Goal: Task Accomplishment & Management: Use online tool/utility

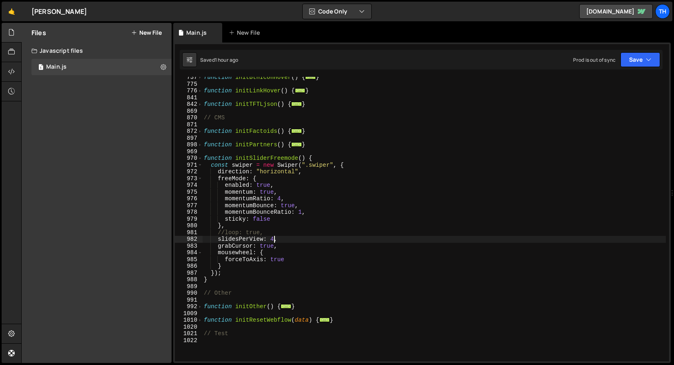
scroll to position [313, 0]
click at [199, 158] on span at bounding box center [200, 158] width 4 height 7
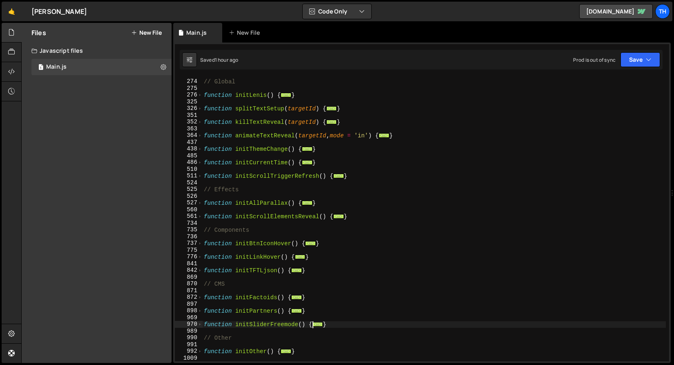
scroll to position [147, 0]
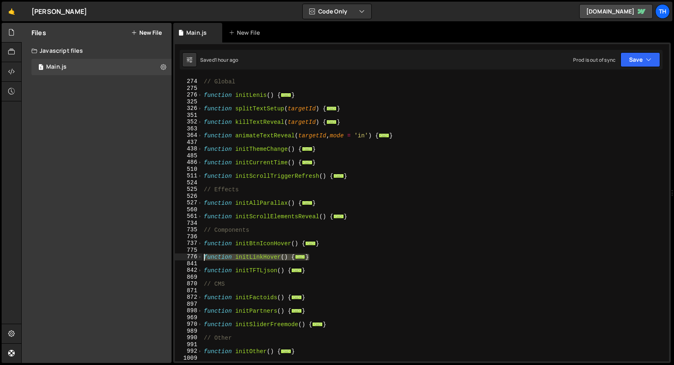
drag, startPoint x: 322, startPoint y: 255, endPoint x: 152, endPoint y: 259, distance: 169.9
click at [152, 259] on div "Files New File Create your first file Get started by starting a Javascript or C…" at bounding box center [347, 193] width 652 height 340
type textarea "function initLinkHover() { // Link hover in/out (per-char)"
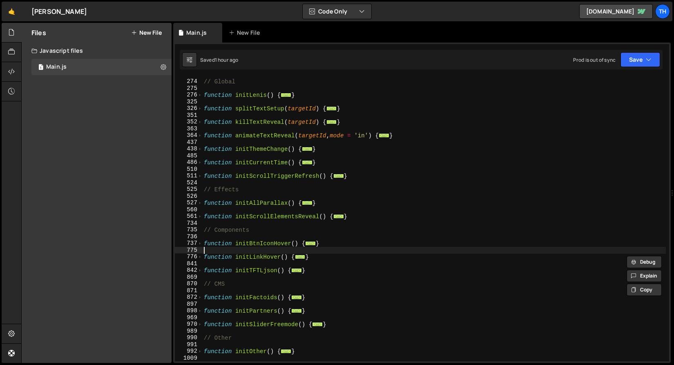
click at [247, 251] on div "// Global function initLenis ( ) { ... } function splitTextSetup ( targetId ) {…" at bounding box center [433, 220] width 463 height 298
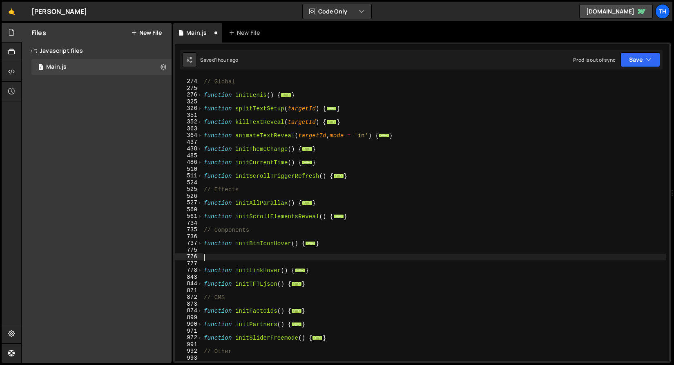
paste textarea "}"
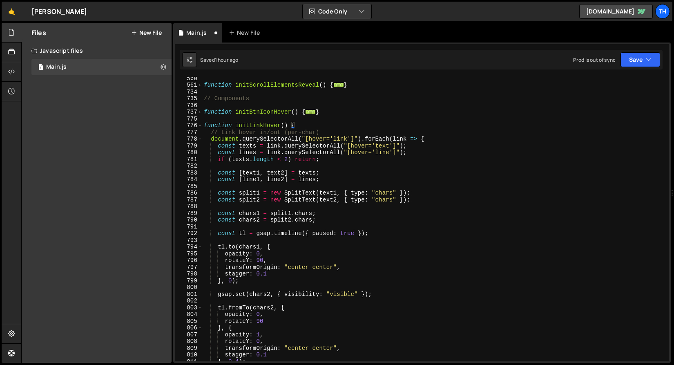
scroll to position [278, 0]
drag, startPoint x: 251, startPoint y: 126, endPoint x: 260, endPoint y: 126, distance: 9.4
click at [260, 126] on div "function initScrollElementsReveal ( ) { ... } // Components function initBtnIco…" at bounding box center [433, 224] width 463 height 298
click at [230, 133] on div "function initScrollElementsReveal ( ) { ... } // Components function initBtnIco…" at bounding box center [433, 224] width 463 height 298
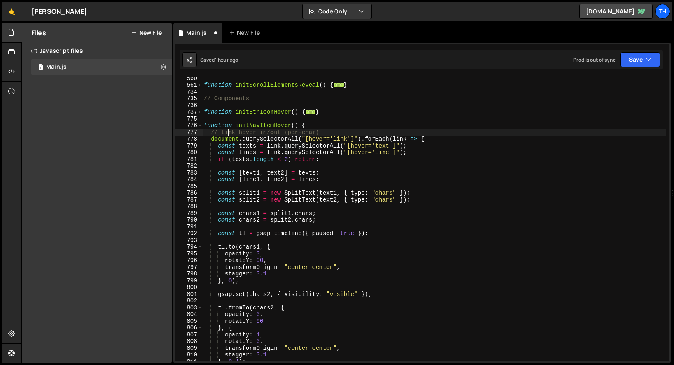
click at [232, 136] on div "function initScrollElementsReveal ( ) { ... } // Components function initBtnIco…" at bounding box center [433, 224] width 463 height 298
click at [231, 131] on div "function initScrollElementsReveal ( ) { ... } // Components function initBtnIco…" at bounding box center [433, 224] width 463 height 298
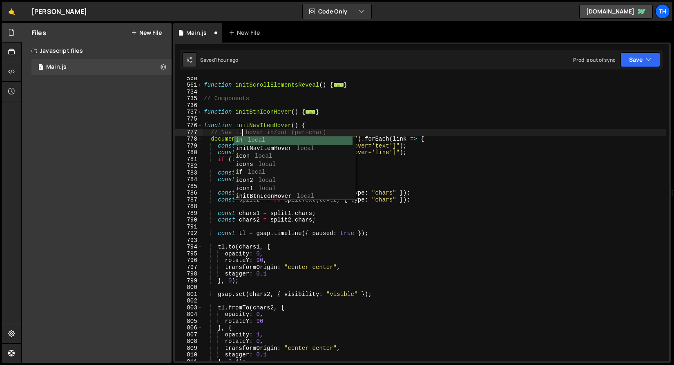
scroll to position [0, 3]
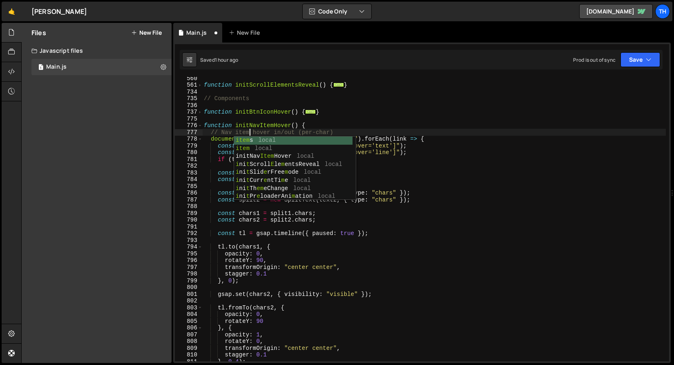
click at [283, 115] on div "function initScrollElementsReveal ( ) { ... } // Components function initBtnIco…" at bounding box center [433, 224] width 463 height 298
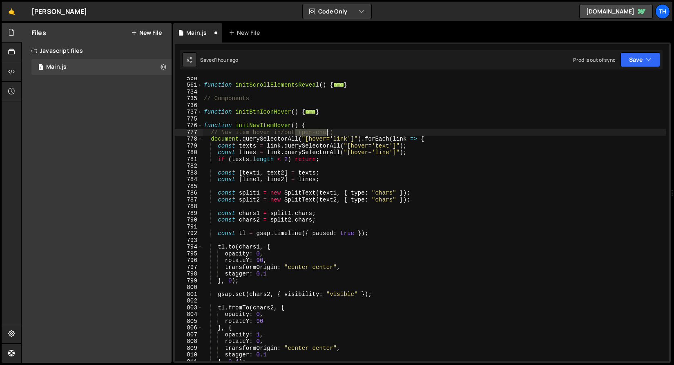
drag, startPoint x: 296, startPoint y: 131, endPoint x: 337, endPoint y: 130, distance: 40.8
click at [337, 130] on div "function initScrollElementsReveal ( ) { ... } // Components function initBtnIco…" at bounding box center [433, 224] width 463 height 298
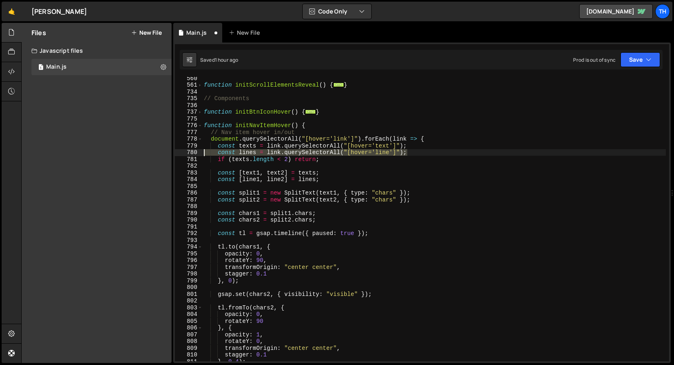
drag, startPoint x: 414, startPoint y: 150, endPoint x: 176, endPoint y: 151, distance: 238.0
click at [176, 151] on div "// Nav item hover in/out 560 561 734 735 736 737 775 776 777 778 779 780 781 78…" at bounding box center [422, 219] width 494 height 284
type textarea "const lines = link.querySelectorAll("[hover='line']");"
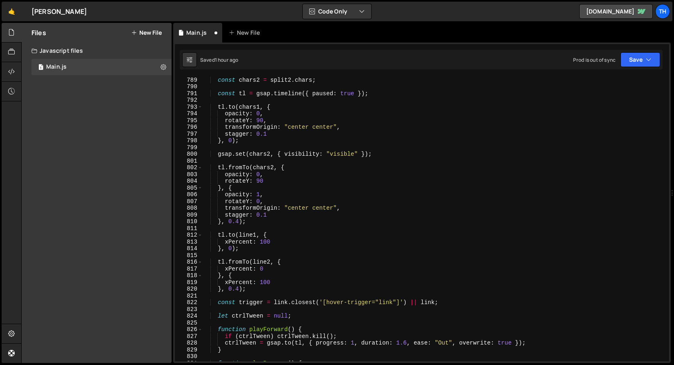
scroll to position [411, 0]
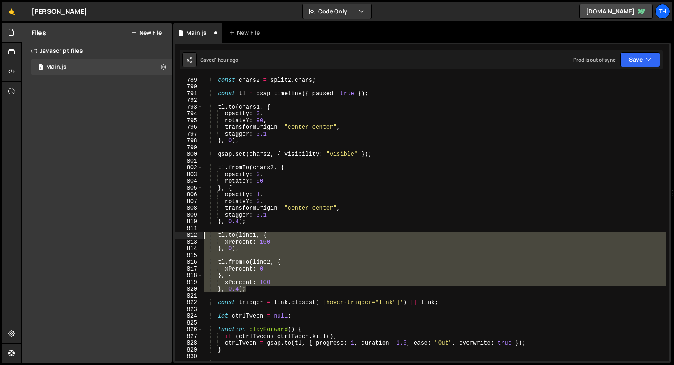
drag, startPoint x: 273, startPoint y: 290, endPoint x: 167, endPoint y: 236, distance: 119.2
click at [167, 236] on div "Files New File Create your first file Get started by starting a Javascript or C…" at bounding box center [347, 193] width 652 height 340
type textarea "[DOMAIN_NAME](line1, { xPercent: 100"
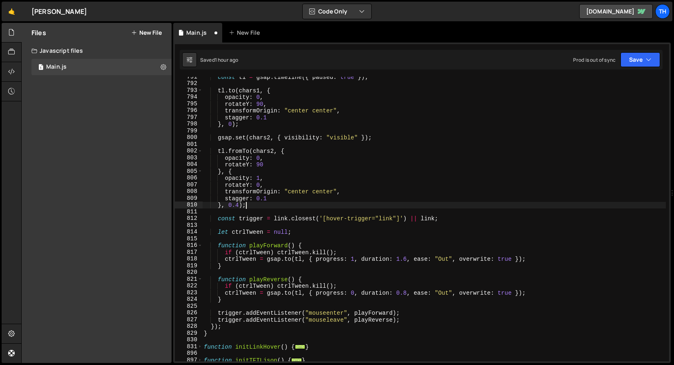
scroll to position [428, 0]
click at [387, 219] on div "const tl = gsap . timeline ({ paused : true }) ; tl . to ( chars1 , { opacity :…" at bounding box center [433, 222] width 463 height 298
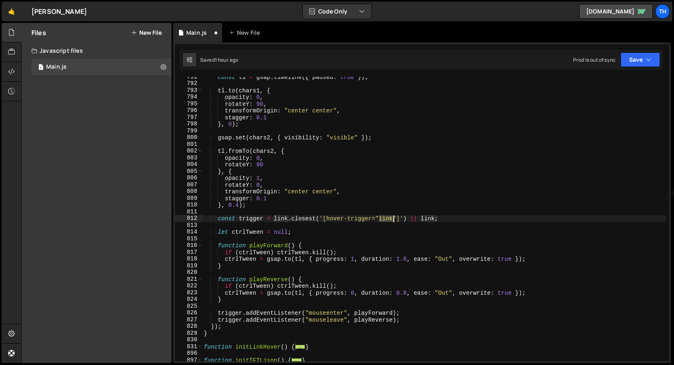
click at [387, 219] on div "const tl = gsap . timeline ({ paused : true }) ; tl . to ( chars1 , { opacity :…" at bounding box center [433, 222] width 463 height 298
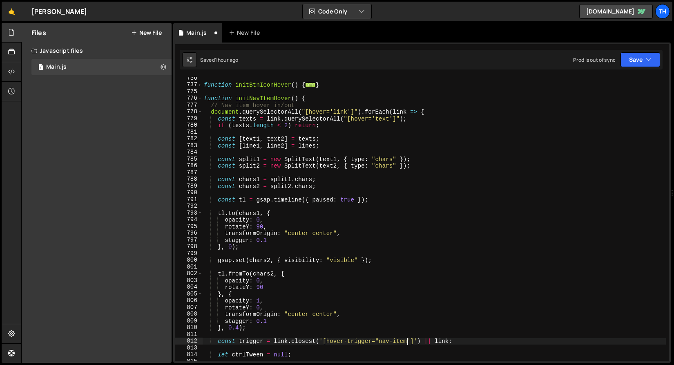
scroll to position [301, 0]
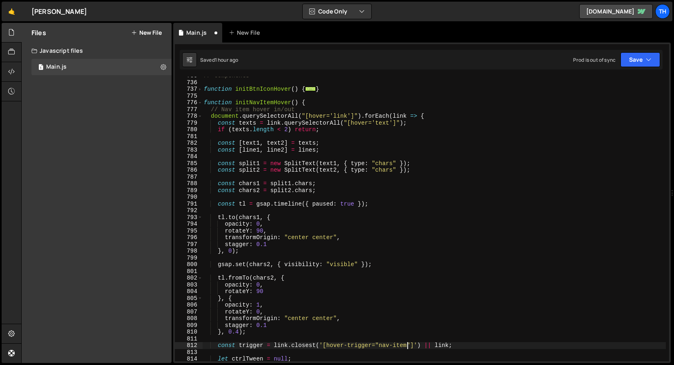
click at [340, 116] on div "// Components function initBtnIconHover ( ) { ... } function initNavItemHover (…" at bounding box center [433, 221] width 463 height 298
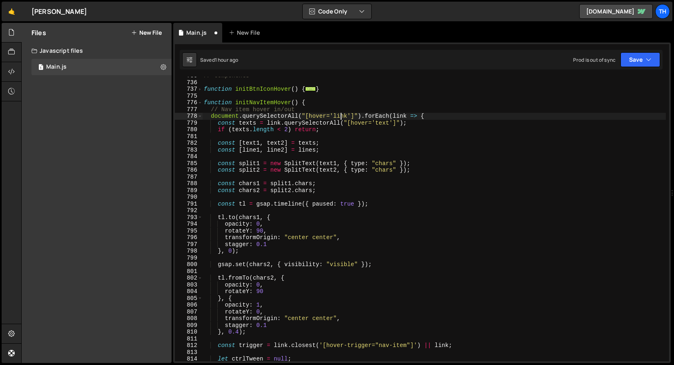
click at [340, 116] on div "// Components function initBtnIconHover ( ) { ... } function initNavItemHover (…" at bounding box center [433, 221] width 463 height 298
click at [357, 113] on div "// Components function initBtnIconHover ( ) { ... } function initNavItemHover (…" at bounding box center [433, 221] width 463 height 298
drag, startPoint x: 334, startPoint y: 116, endPoint x: 361, endPoint y: 114, distance: 26.6
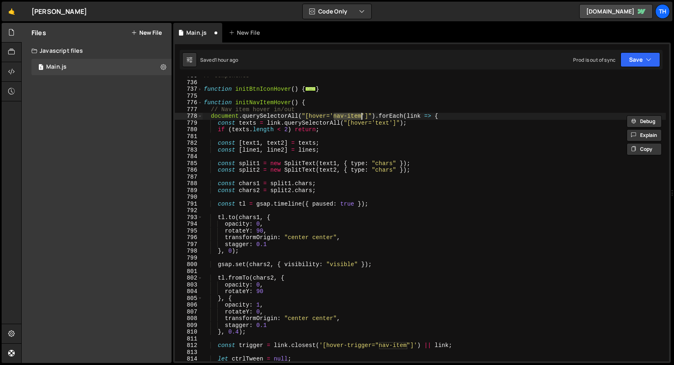
click at [361, 114] on div "// Components function initBtnIconHover ( ) { ... } function initNavItemHover (…" at bounding box center [433, 221] width 463 height 298
click at [362, 125] on div "// Components function initBtnIconHover ( ) { ... } function initNavItemHover (…" at bounding box center [433, 221] width 463 height 298
click at [265, 102] on div "// Components function initBtnIconHover ( ) { ... } function initNavItemHover (…" at bounding box center [433, 221] width 463 height 298
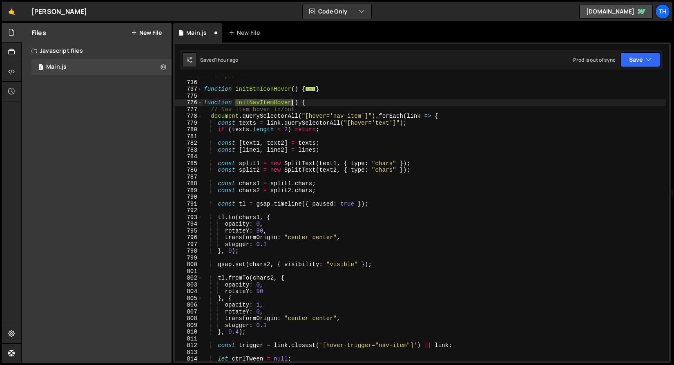
click at [265, 102] on div "// Components function initBtnIconHover ( ) { ... } function initNavItemHover (…" at bounding box center [433, 221] width 463 height 298
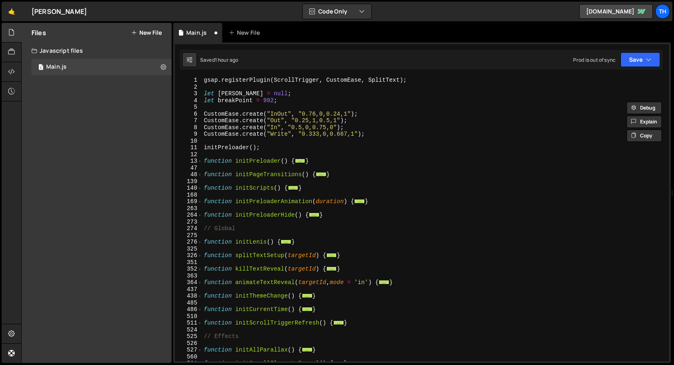
scroll to position [0, 0]
click at [199, 189] on span at bounding box center [200, 188] width 4 height 7
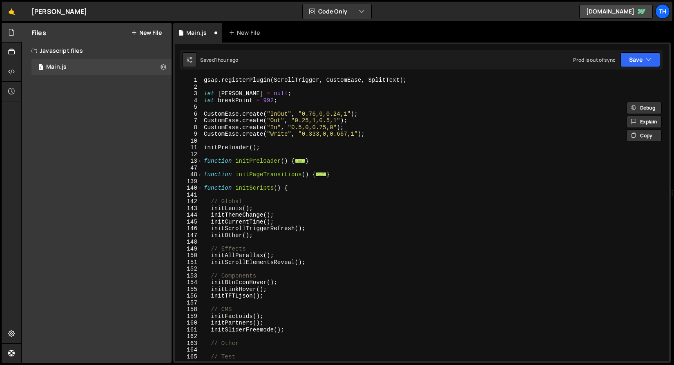
click at [280, 285] on div "gsap . registerPlugin ( ScrollTrigger , CustomEase , SplitText ) ; let [PERSON_…" at bounding box center [433, 226] width 463 height 298
click at [283, 286] on div "gsap . registerPlugin ( ScrollTrigger , CustomEase , SplitText ) ; let [PERSON_…" at bounding box center [433, 226] width 463 height 298
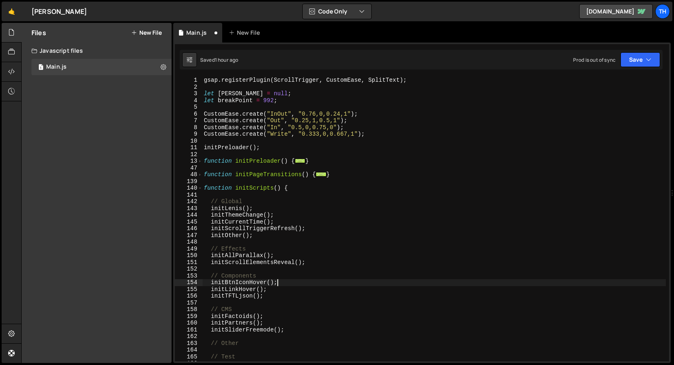
click at [285, 283] on div "gsap . registerPlugin ( ScrollTrigger , CustomEase , SplitText ) ; let [PERSON_…" at bounding box center [433, 226] width 463 height 298
type textarea "initBtnIconHover();"
paste textarea "initNavItemHover"
drag, startPoint x: 267, startPoint y: 283, endPoint x: 280, endPoint y: 283, distance: 12.2
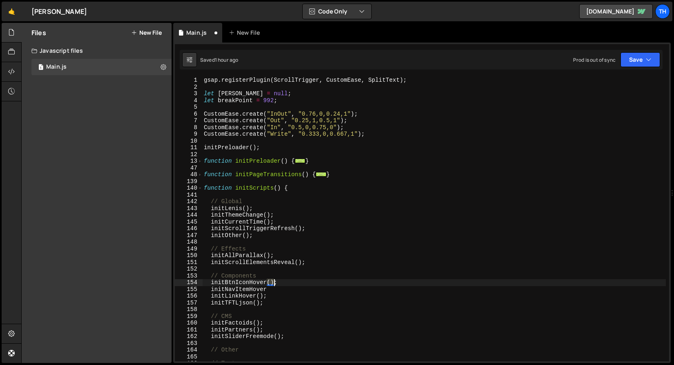
click at [280, 283] on div "gsap . registerPlugin ( ScrollTrigger , CustomEase , SplitText ) ; let [PERSON_…" at bounding box center [433, 226] width 463 height 298
click at [274, 288] on div "gsap . registerPlugin ( ScrollTrigger , CustomEase , SplitText ) ; let [PERSON_…" at bounding box center [433, 226] width 463 height 298
paste textarea "();"
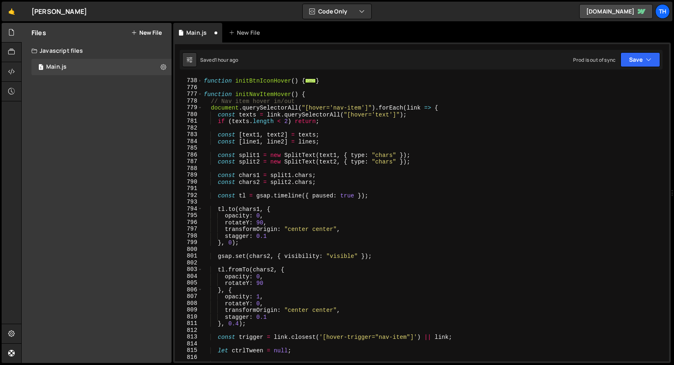
scroll to position [495, 0]
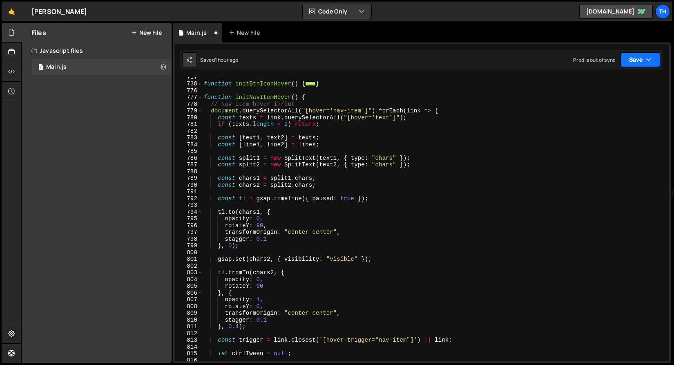
type textarea "initNavItemHover();"
click at [632, 58] on button "Save" at bounding box center [640, 59] width 40 height 15
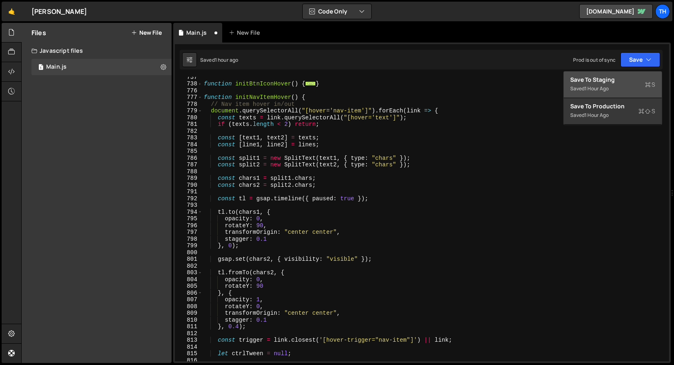
click at [623, 93] on button "Save to Staging S Saved 1 hour ago" at bounding box center [612, 84] width 98 height 27
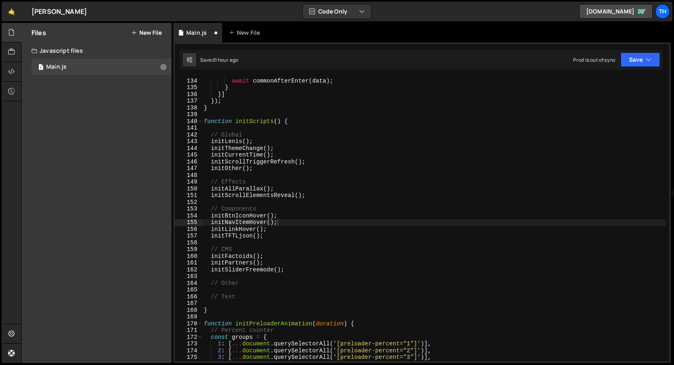
scroll to position [895, 0]
click at [200, 322] on span at bounding box center [200, 323] width 4 height 7
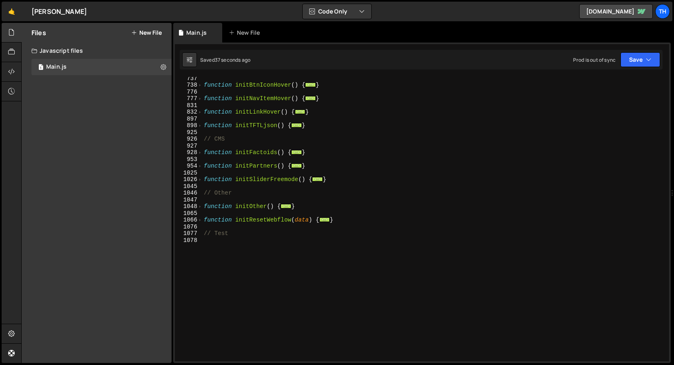
scroll to position [254, 0]
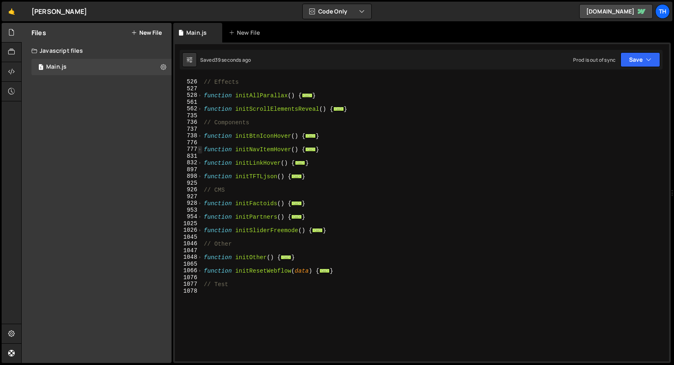
click at [201, 150] on span at bounding box center [200, 149] width 4 height 7
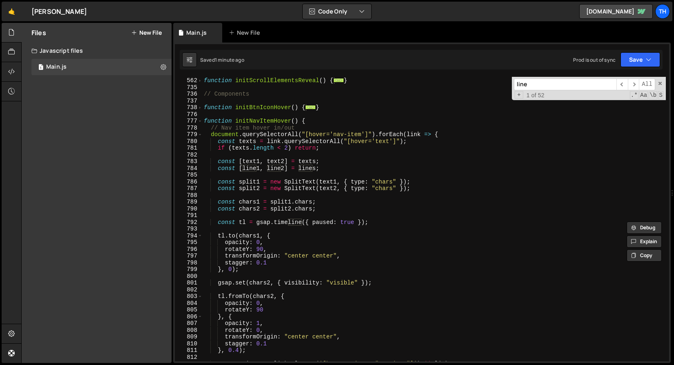
scroll to position [1104, 0]
type input "line"
drag, startPoint x: 336, startPoint y: 168, endPoint x: 186, endPoint y: 169, distance: 150.7
click at [186, 169] on div "const [line1, line2] = lines; 561 562 735 736 737 738 776 777 778 779 780 781 7…" at bounding box center [422, 219] width 494 height 284
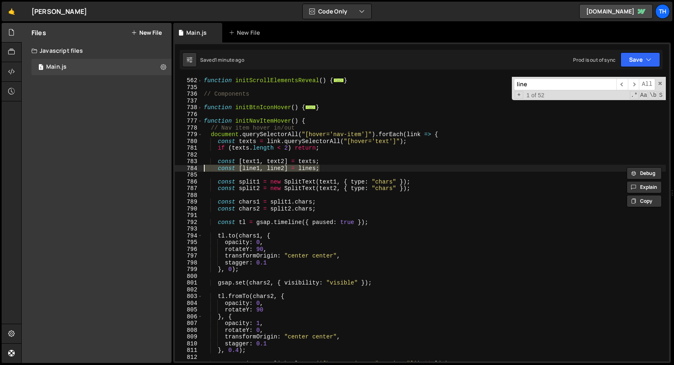
type textarea "="
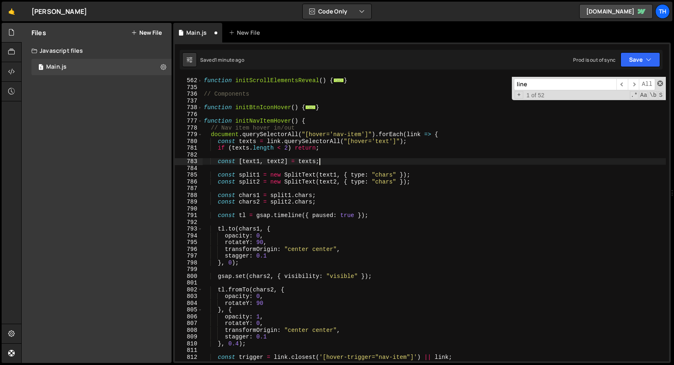
click at [661, 85] on span at bounding box center [660, 83] width 6 height 6
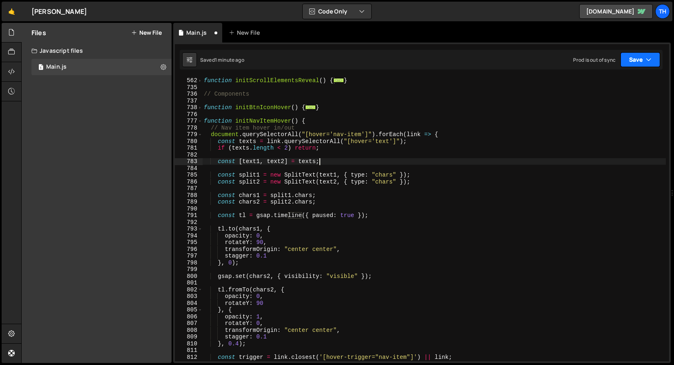
click at [643, 54] on button "Save" at bounding box center [640, 59] width 40 height 15
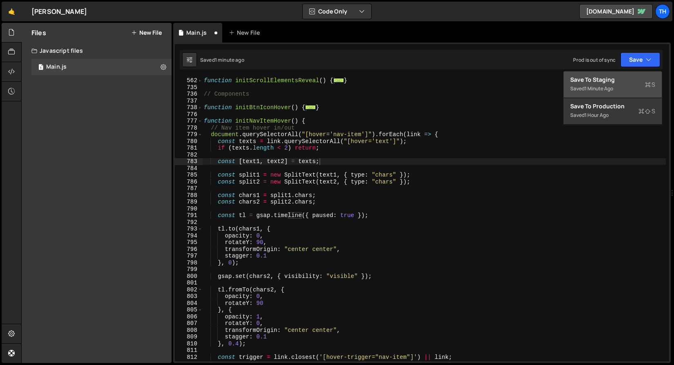
click at [627, 93] on div "Saved 1 minute ago" at bounding box center [612, 89] width 85 height 10
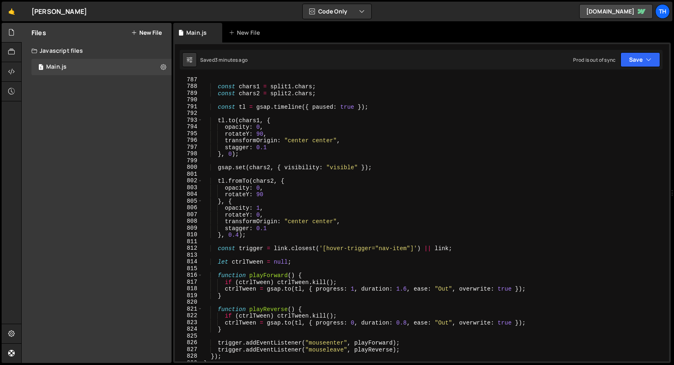
scroll to position [5298, 0]
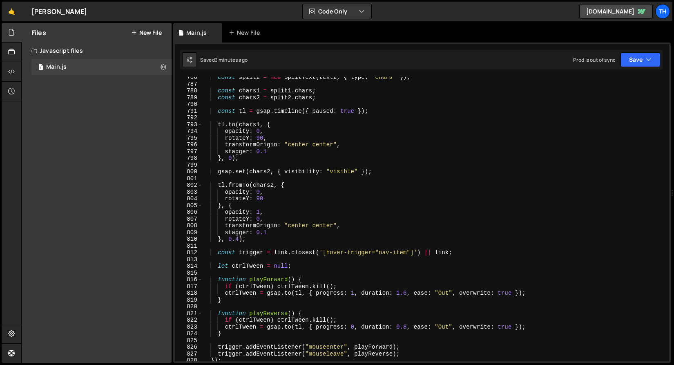
click at [248, 133] on div "const split2 = new SplitText ( text2 , { type : "chars" }) ; const chars1 = spl…" at bounding box center [433, 223] width 463 height 298
click at [249, 199] on div "const split2 = new SplitText ( text2 , { type : "chars" }) ; const chars1 = spl…" at bounding box center [433, 223] width 463 height 298
click at [248, 221] on div "const split2 = new SplitText ( text2 , { type : "chars" }) ; const chars1 = spl…" at bounding box center [433, 223] width 463 height 298
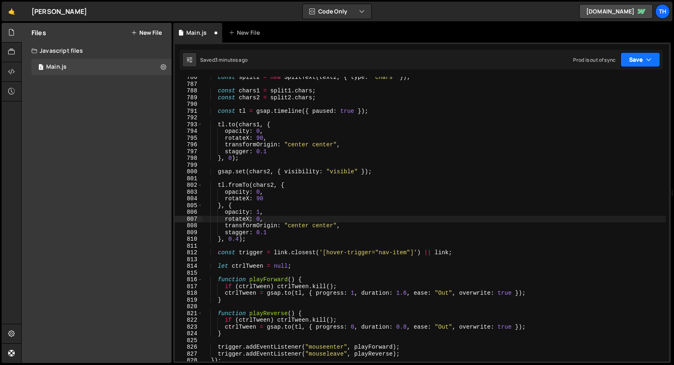
click at [647, 56] on icon "button" at bounding box center [648, 60] width 6 height 8
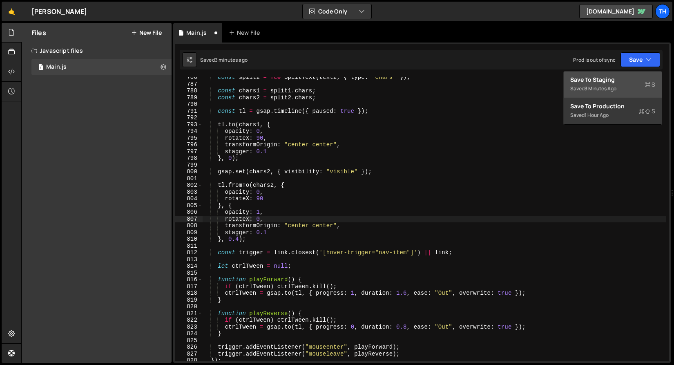
click at [621, 78] on div "Save to Staging S" at bounding box center [612, 80] width 85 height 8
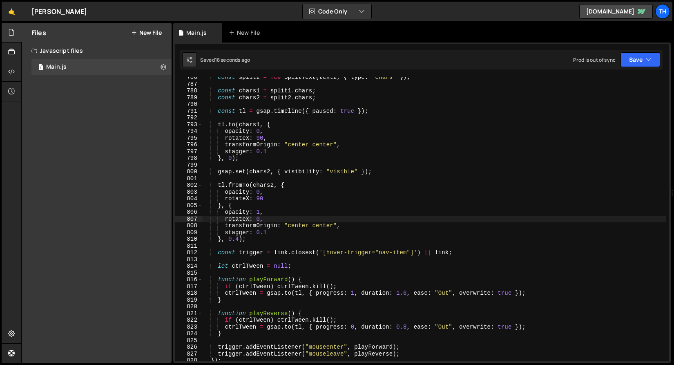
click at [267, 150] on div "const split2 = new SplitText ( text2 , { type : "chars" }) ; const chars1 = spl…" at bounding box center [433, 223] width 463 height 298
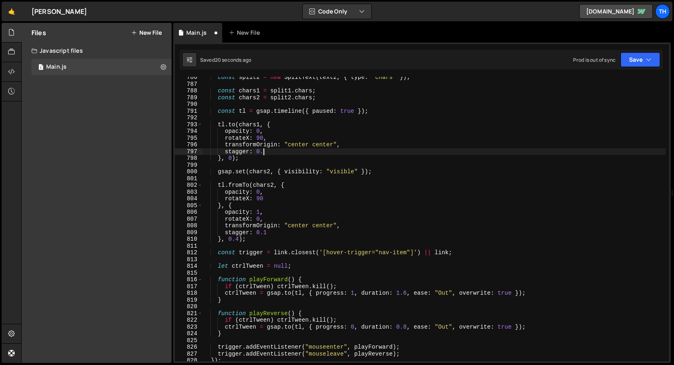
scroll to position [0, 4]
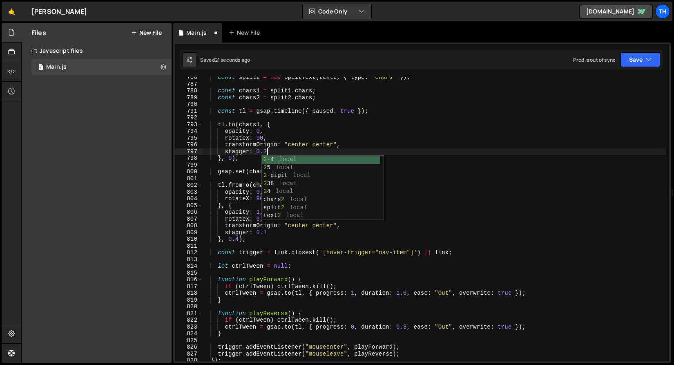
click at [268, 235] on div "const split2 = new SplitText ( text2 , { type : "chars" }) ; const chars1 = spl…" at bounding box center [433, 223] width 463 height 298
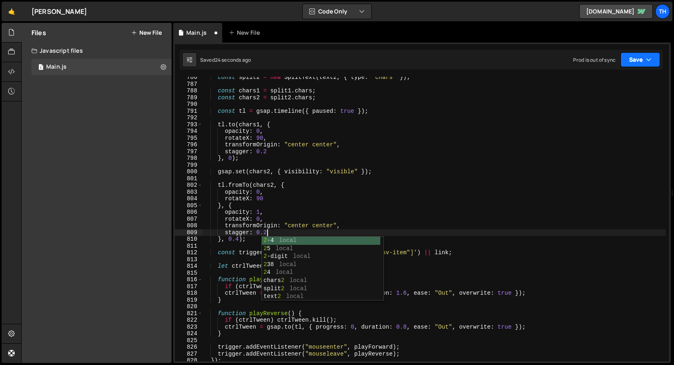
click at [652, 59] on button "Save" at bounding box center [640, 59] width 40 height 15
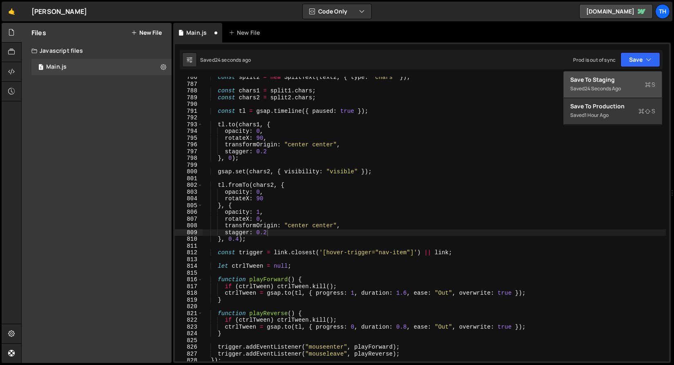
click at [629, 77] on div "Save to Staging S" at bounding box center [612, 80] width 85 height 8
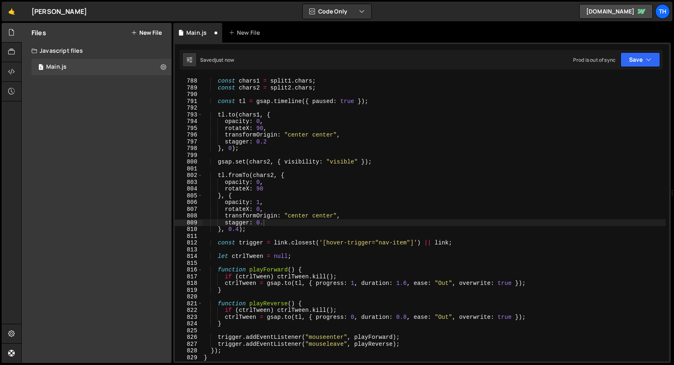
scroll to position [5307, 0]
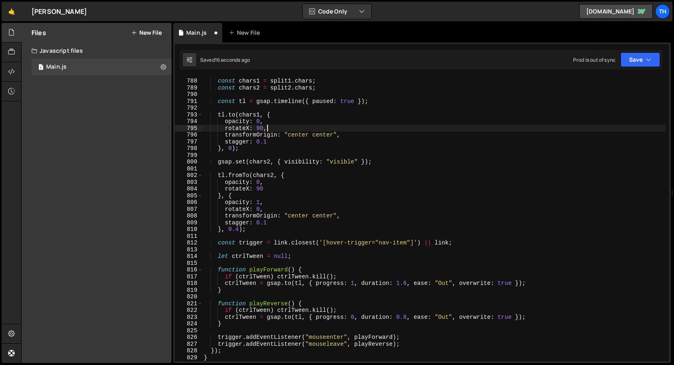
click at [327, 131] on div "const chars1 = split1 . chars ; const chars2 = split2 . chars ; const tl = gsap…" at bounding box center [433, 220] width 463 height 298
click at [327, 134] on div "const chars1 = split1 . chars ; const chars2 = split2 . chars ; const tl = gsap…" at bounding box center [433, 220] width 463 height 298
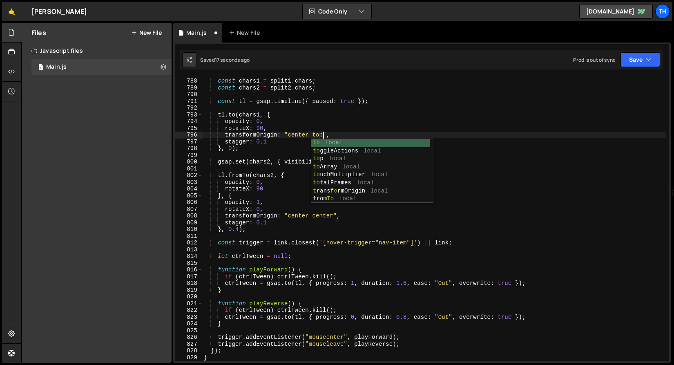
scroll to position [0, 8]
click at [327, 215] on div "const chars1 = split1 . chars ; const chars2 = split2 . chars ; const tl = gsap…" at bounding box center [433, 220] width 463 height 298
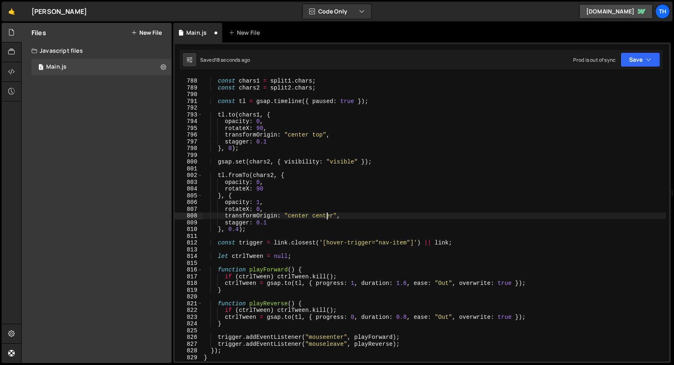
click at [327, 215] on div "const chars1 = split1 . chars ; const chars2 = split2 . chars ; const tl = gsap…" at bounding box center [433, 220] width 463 height 298
drag, startPoint x: 644, startPoint y: 62, endPoint x: 641, endPoint y: 67, distance: 5.3
click at [644, 62] on button "Save" at bounding box center [640, 59] width 40 height 15
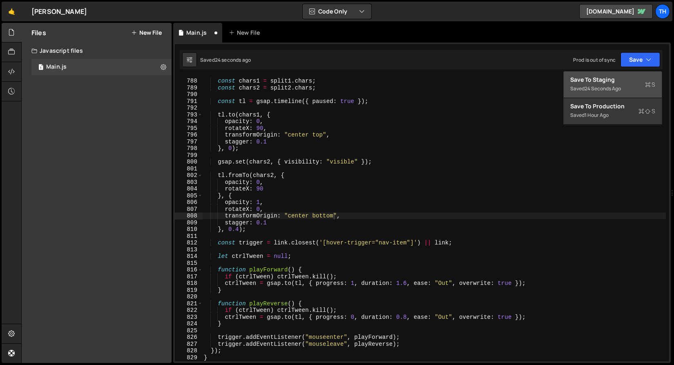
click at [631, 80] on div "Save to Staging S" at bounding box center [612, 80] width 85 height 8
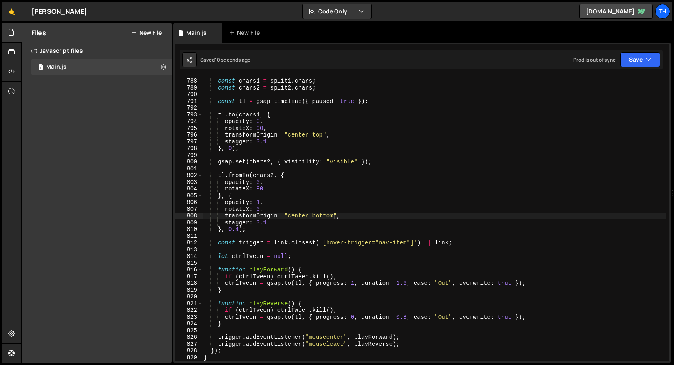
click at [249, 127] on div "const chars1 = split1 . chars ; const chars2 = split2 . chars ; const tl = gsap…" at bounding box center [433, 220] width 463 height 298
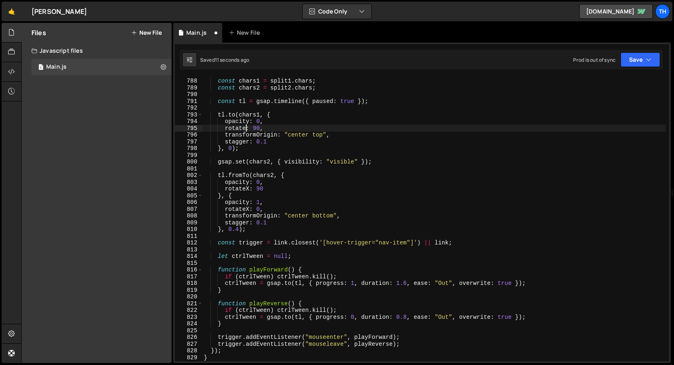
scroll to position [0, 3]
click at [251, 188] on div "const chars1 = split1 . chars ; const chars2 = split2 . chars ; const tl = gsap…" at bounding box center [433, 220] width 463 height 298
click at [249, 207] on div "const chars1 = split1 . chars ; const chars2 = split2 . chars ; const tl = gsap…" at bounding box center [433, 220] width 463 height 298
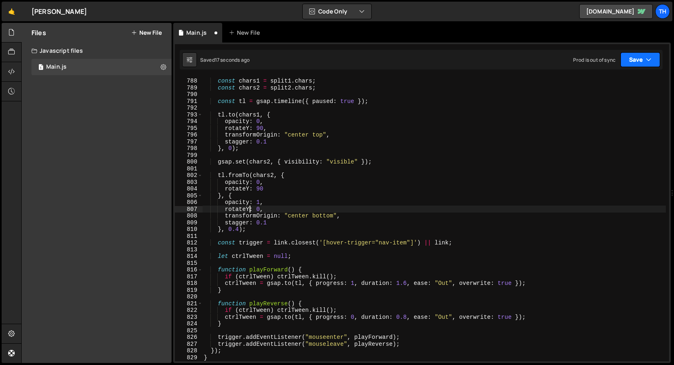
click at [625, 64] on button "Save" at bounding box center [640, 59] width 40 height 15
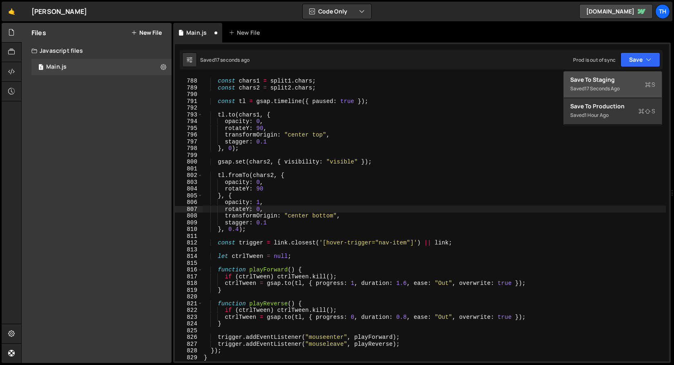
click at [613, 73] on button "Save to Staging S Saved 17 seconds ago" at bounding box center [612, 84] width 98 height 27
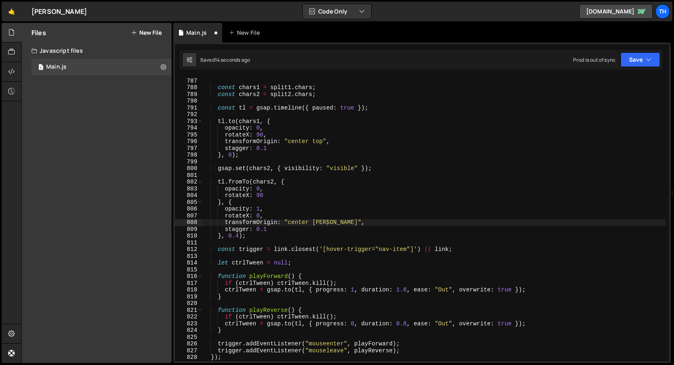
scroll to position [5301, 0]
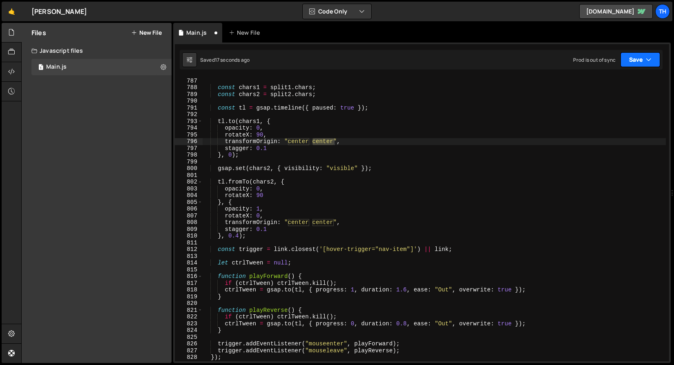
click at [622, 61] on button "Save" at bounding box center [640, 59] width 40 height 15
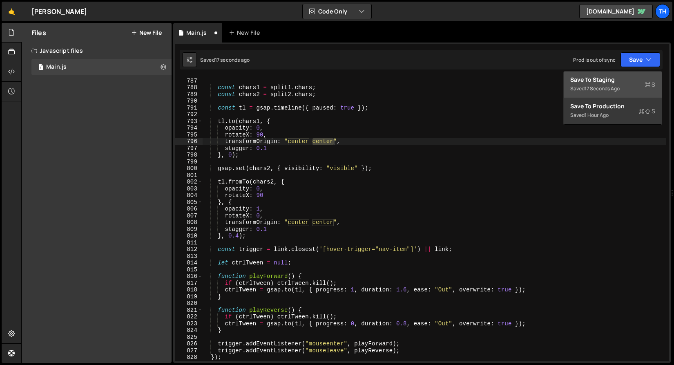
click at [599, 85] on div "17 seconds ago" at bounding box center [601, 88] width 35 height 7
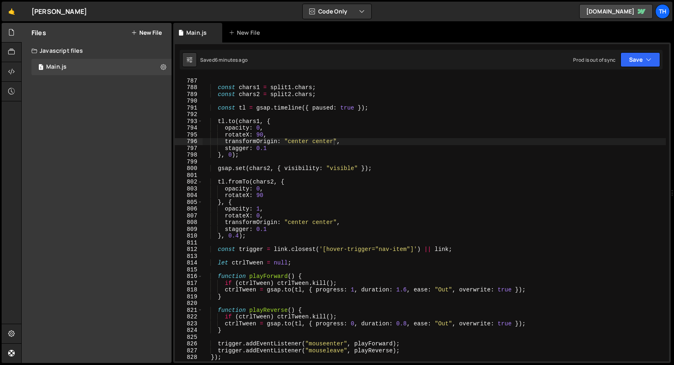
click at [249, 136] on div "const split2 = new SplitText ( text2 , { type : "chars" }) ; const chars1 = spl…" at bounding box center [433, 220] width 463 height 298
click at [251, 197] on div "const split2 = new SplitText ( text2 , { type : "chars" }) ; const chars1 = spl…" at bounding box center [433, 220] width 463 height 298
click at [251, 219] on div "const split2 = new SplitText ( text2 , { type : "chars" }) ; const chars1 = spl…" at bounding box center [433, 220] width 463 height 298
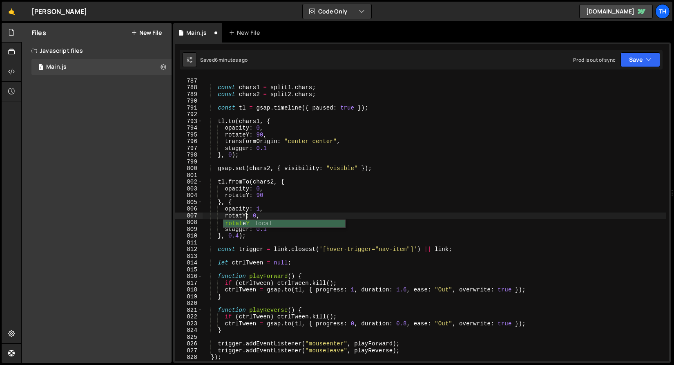
scroll to position [0, 3]
drag, startPoint x: 626, startPoint y: 58, endPoint x: 616, endPoint y: 81, distance: 25.2
click at [626, 58] on button "Save" at bounding box center [640, 59] width 40 height 15
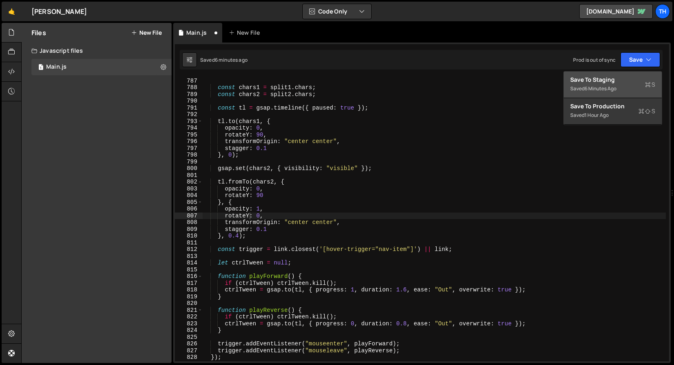
click at [601, 94] on button "Save to Staging S Saved 6 minutes ago" at bounding box center [612, 84] width 98 height 27
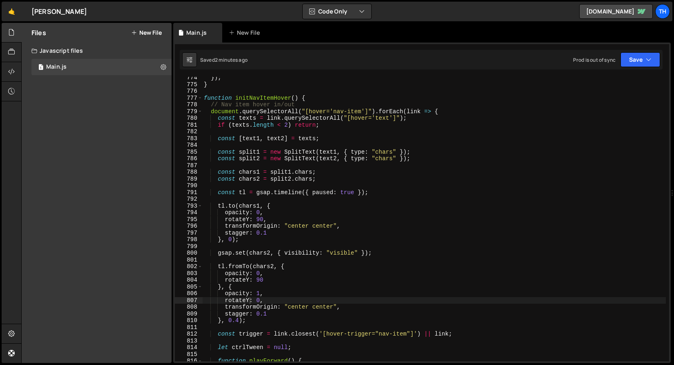
scroll to position [5216, 0]
click at [201, 100] on span at bounding box center [200, 99] width 4 height 7
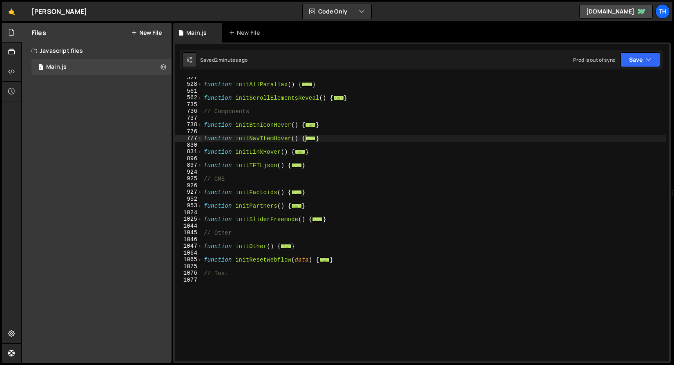
scroll to position [264, 0]
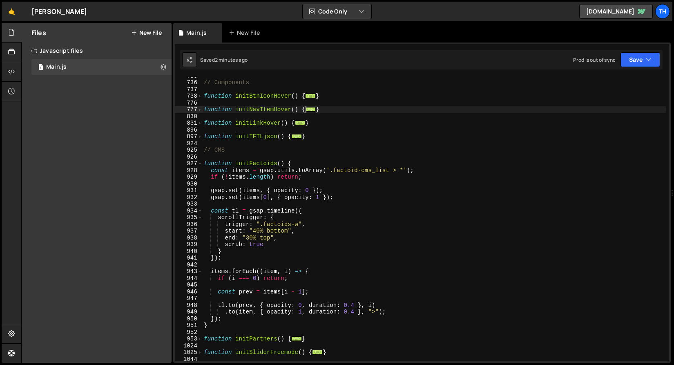
scroll to position [294, 0]
click at [260, 166] on div "// Components function initBtnIconHover ( ) { ... } function initNavItemHover (…" at bounding box center [433, 221] width 463 height 298
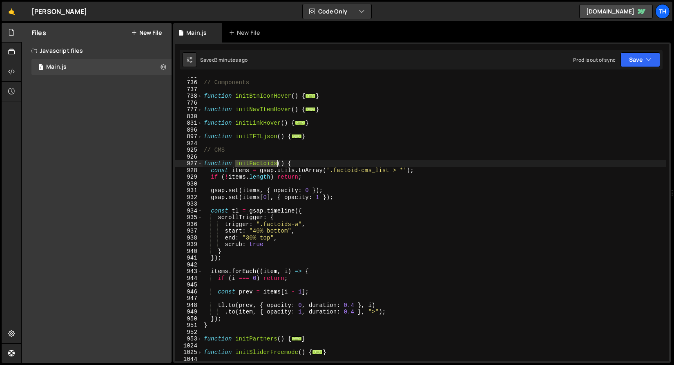
click at [260, 166] on div "// Components function initBtnIconHover ( ) { ... } function initNavItemHover (…" at bounding box center [433, 221] width 463 height 298
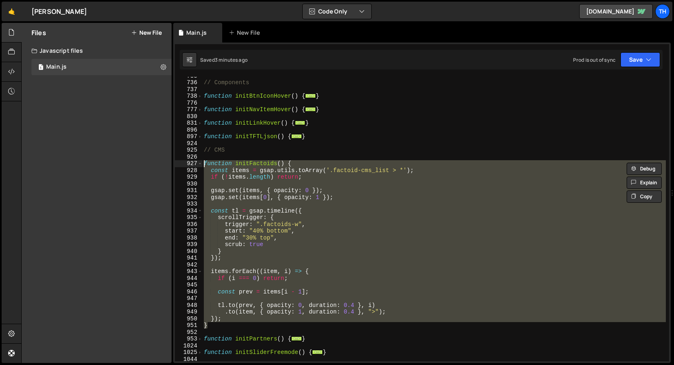
drag, startPoint x: 213, startPoint y: 325, endPoint x: 157, endPoint y: 164, distance: 170.3
click at [157, 164] on div "Files New File Create your first file Get started by starting a Javascript or C…" at bounding box center [347, 193] width 652 height 340
paste textarea "}"
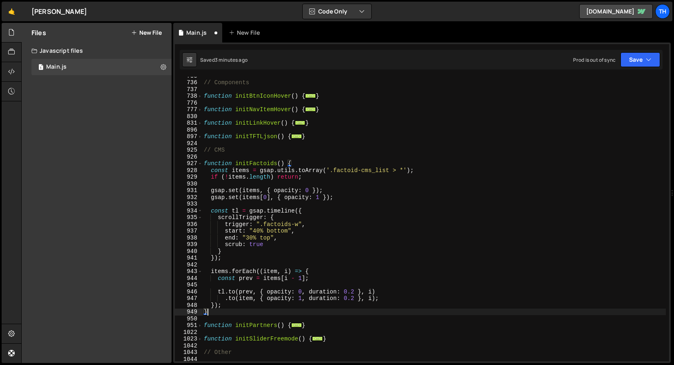
scroll to position [0, 0]
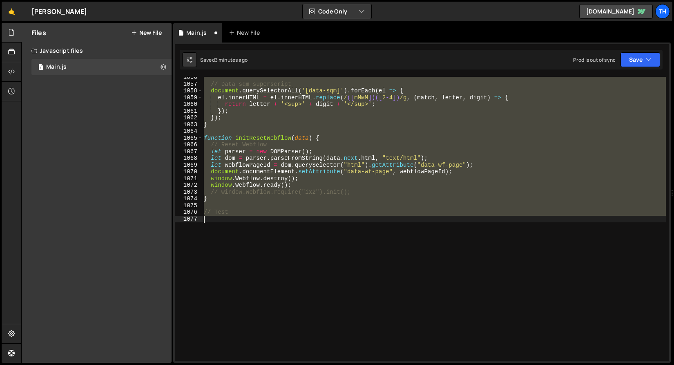
type textarea "}); }"
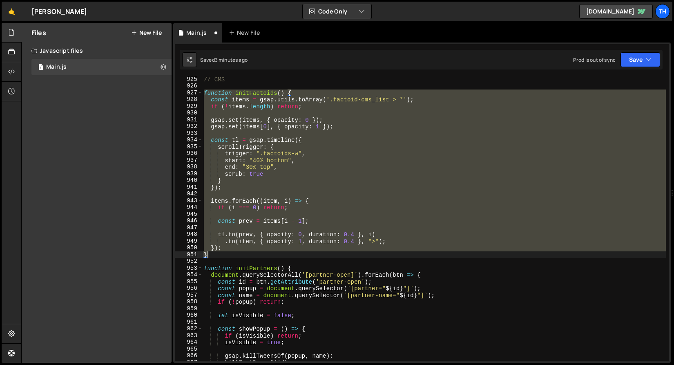
scroll to position [6231, 0]
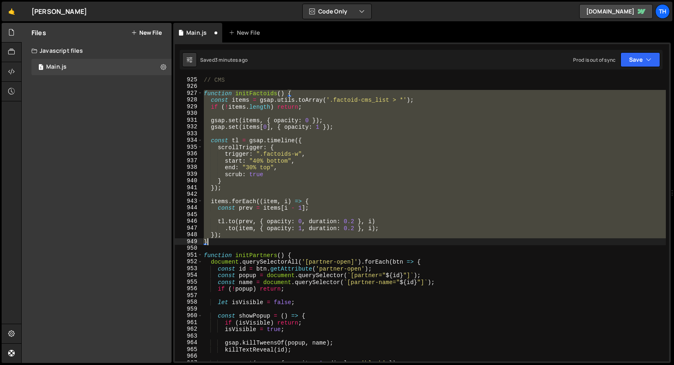
click at [632, 71] on div "1 Type cmd + s to save your Javascript file. הההההההההההההההההההההההההההההההההה…" at bounding box center [421, 202] width 497 height 320
click at [632, 58] on button "Save" at bounding box center [640, 59] width 40 height 15
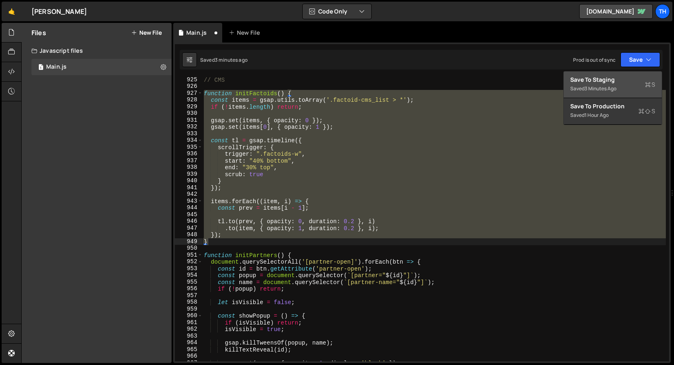
click at [610, 93] on button "Save to Staging S Saved 3 minutes ago" at bounding box center [612, 84] width 98 height 27
